Goal: Obtain resource: Obtain resource

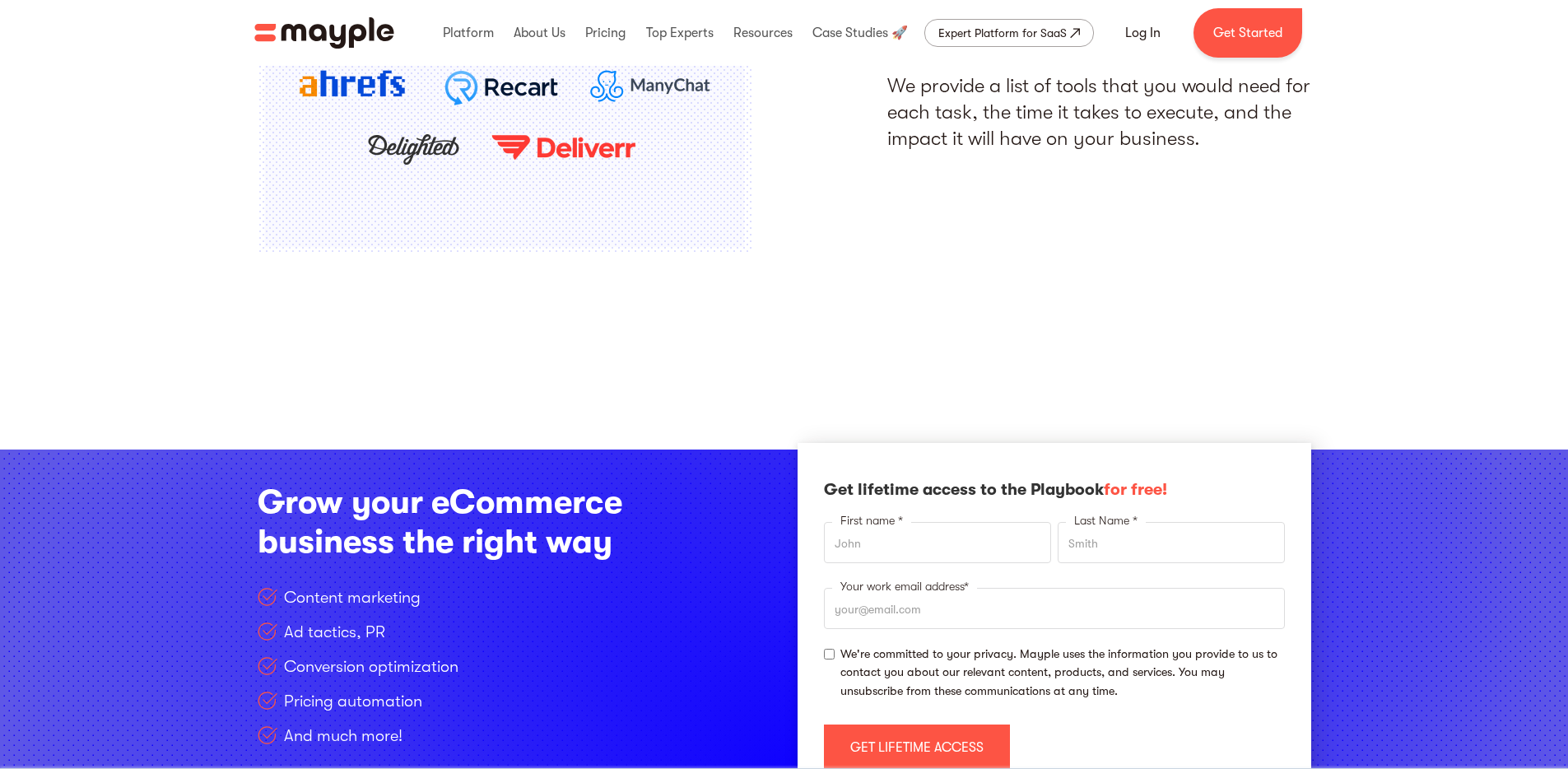
scroll to position [2300, 0]
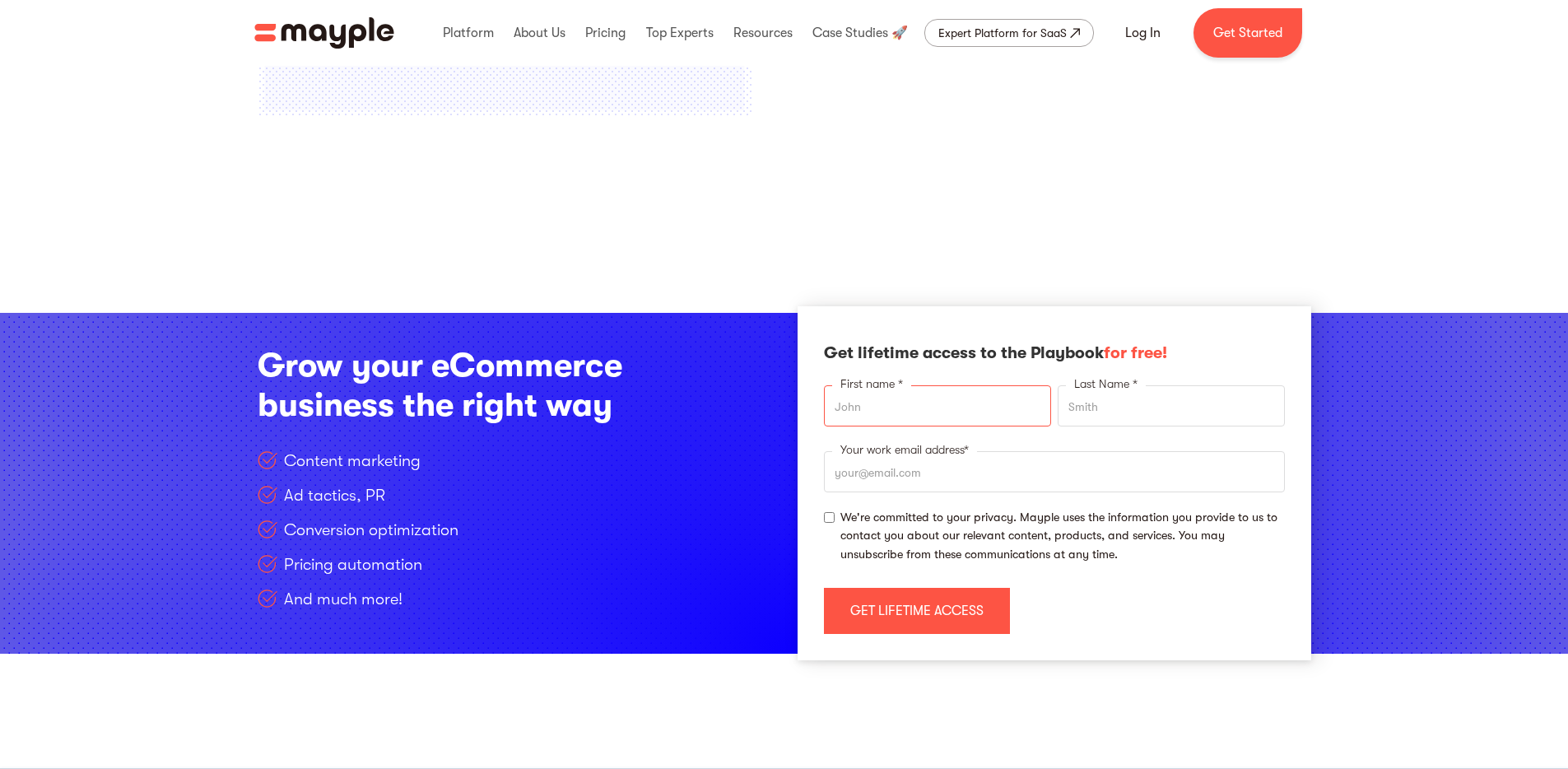
click at [1029, 403] on input "First name *" at bounding box center [937, 406] width 227 height 41
type input "[PERSON_NAME]"
type input "L"
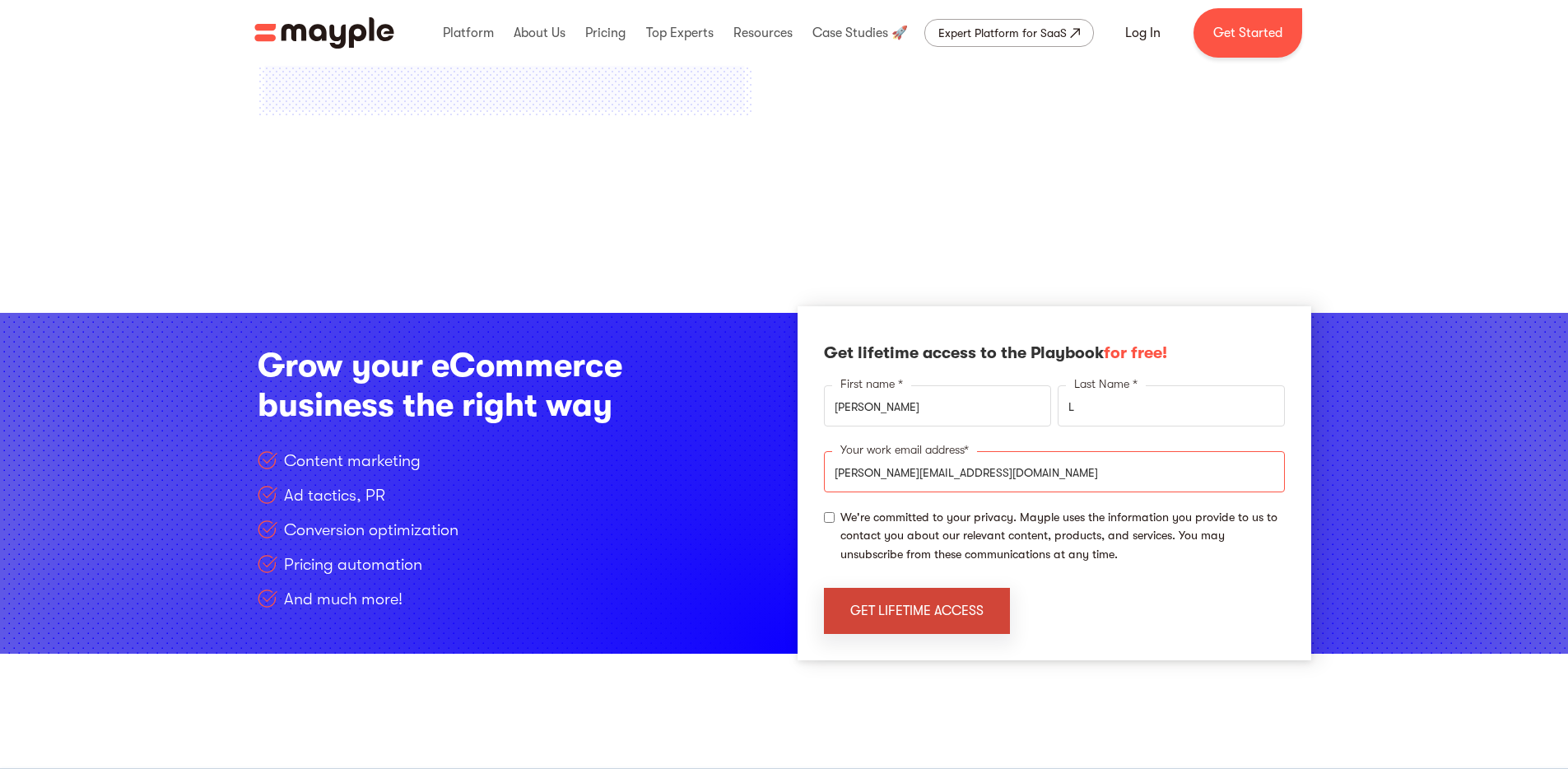
type input "[PERSON_NAME][EMAIL_ADDRESS][DOMAIN_NAME]"
click at [959, 597] on input "get lifetime access" at bounding box center [917, 611] width 186 height 46
click at [1020, 514] on span "We're committed to your privacy. Mayple uses the information you provide to us …" at bounding box center [1062, 536] width 445 height 55
click at [835, 514] on input "We're committed to your privacy. Mayple uses the information you provide to us …" at bounding box center [829, 517] width 11 height 11
checkbox input "true"
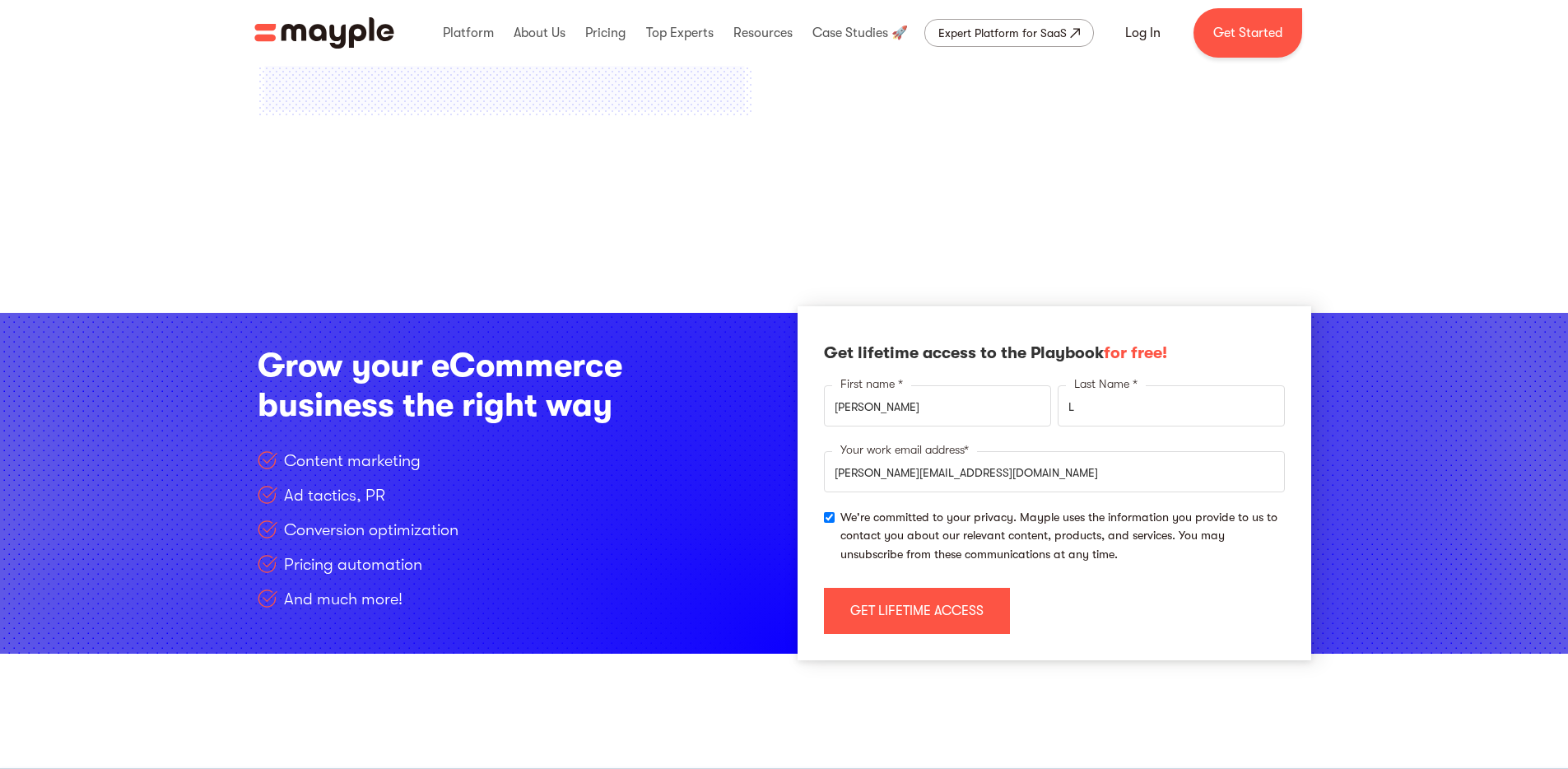
click at [968, 612] on input "get lifetime access" at bounding box center [917, 611] width 186 height 46
type input "Please wait..."
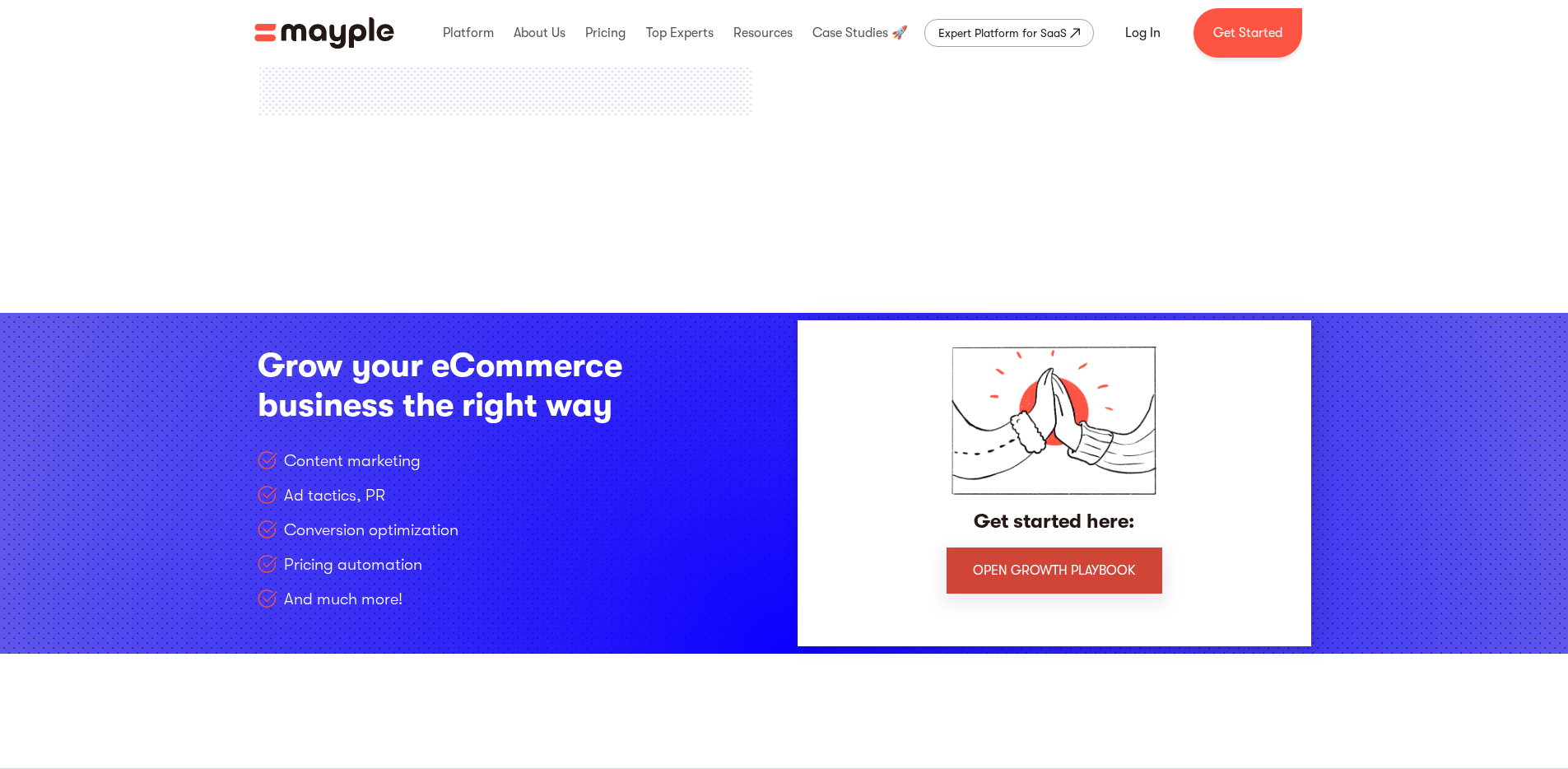
click at [1098, 579] on link "open Growth Playbook" at bounding box center [1054, 571] width 215 height 46
